Goal: Navigation & Orientation: Understand site structure

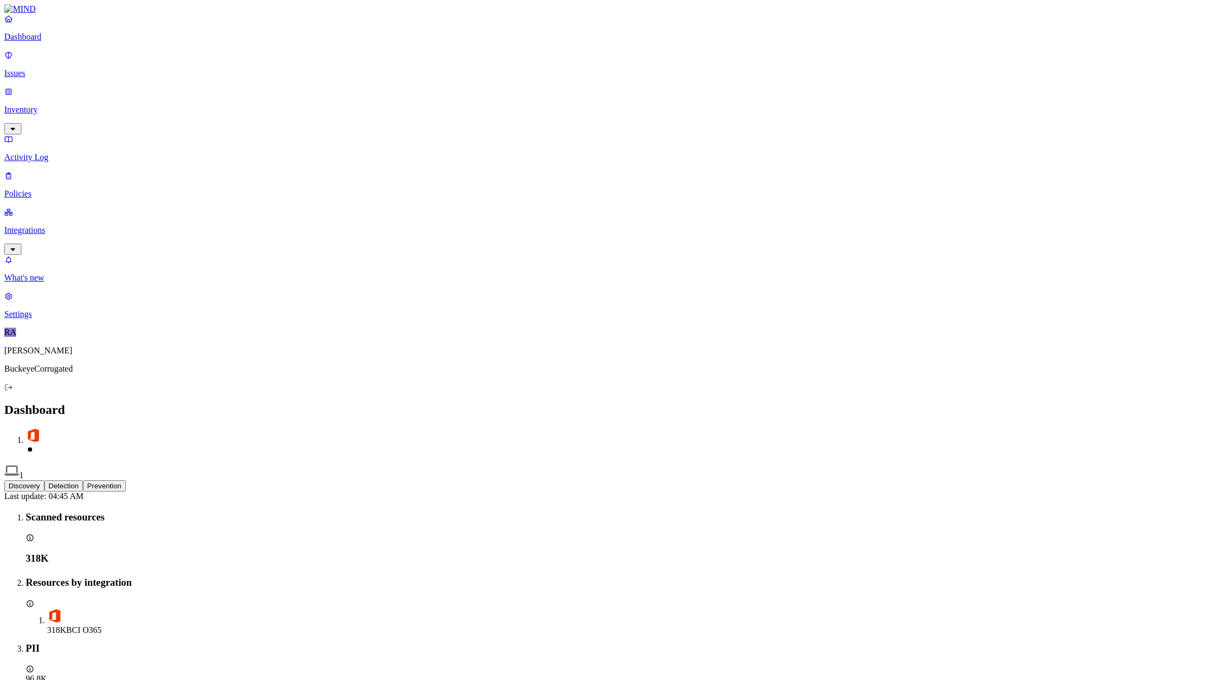
click at [83, 480] on button "Detection" at bounding box center [63, 485] width 39 height 11
click at [126, 480] on button "Prevention" at bounding box center [104, 485] width 43 height 11
click at [83, 480] on button "Detection" at bounding box center [63, 485] width 39 height 11
click at [38, 69] on p "Issues" at bounding box center [612, 74] width 1216 height 10
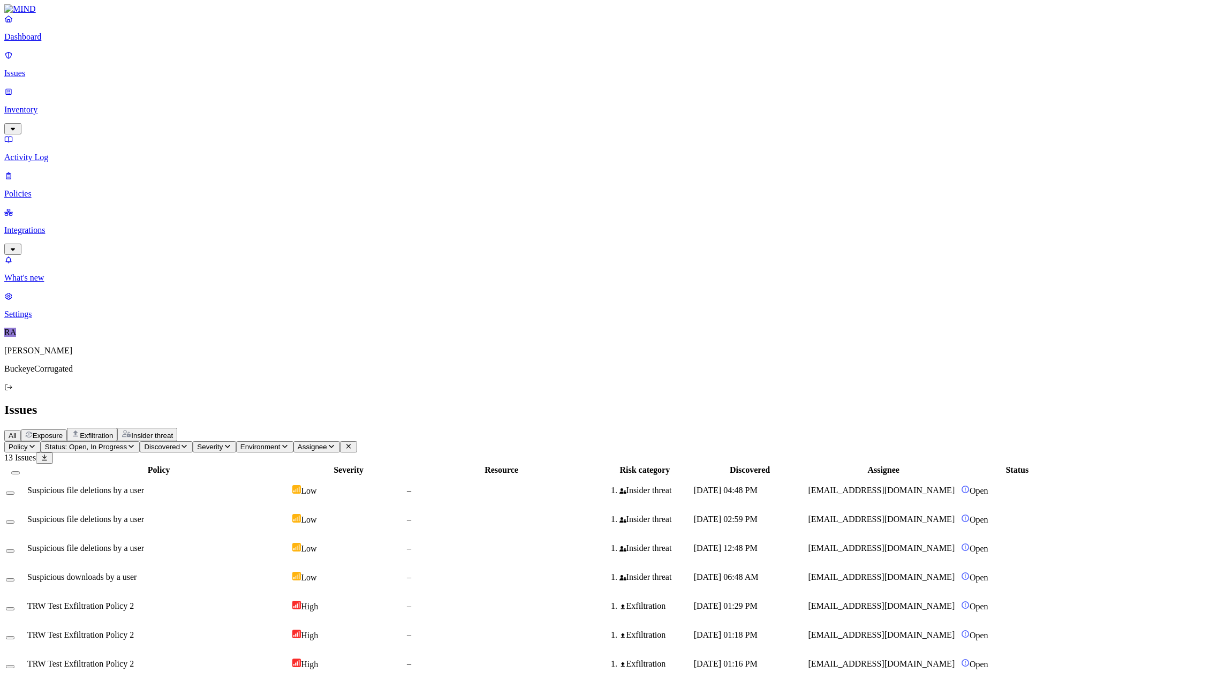
click at [52, 153] on p "Activity Log" at bounding box center [612, 158] width 1216 height 10
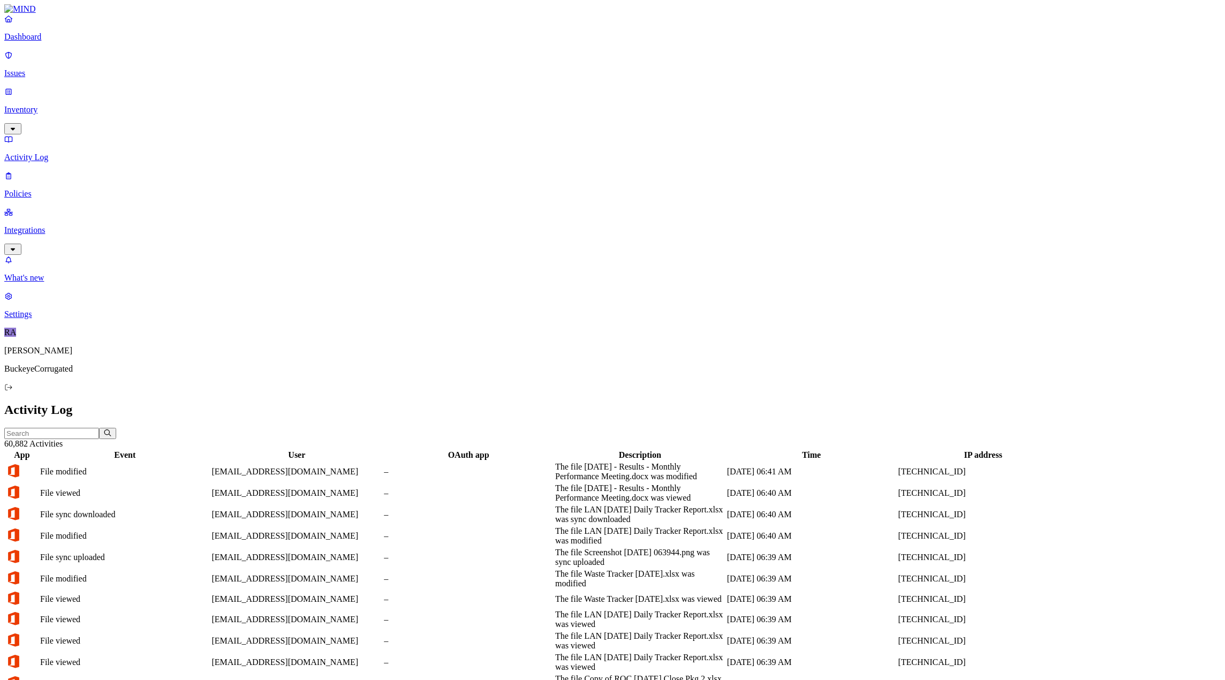
click at [43, 189] on p "Policies" at bounding box center [612, 194] width 1216 height 10
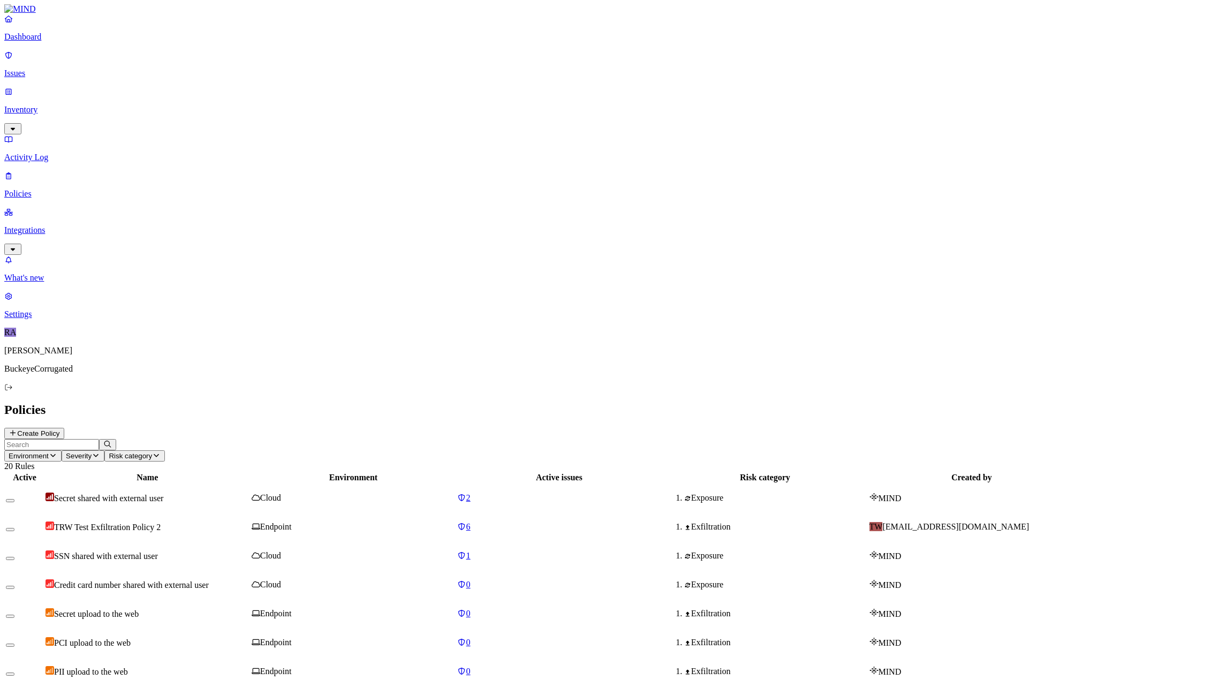
click at [40, 42] on p "Dashboard" at bounding box center [612, 37] width 1216 height 10
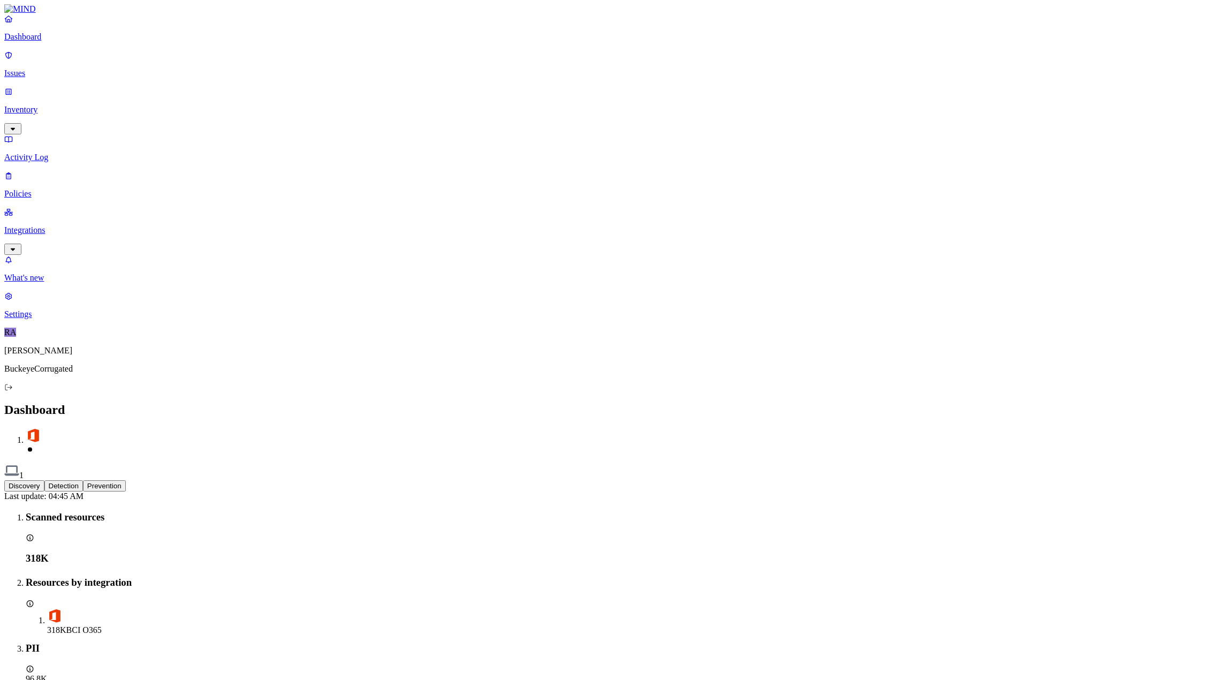
click at [34, 69] on p "Issues" at bounding box center [612, 74] width 1216 height 10
